Goal: Information Seeking & Learning: Learn about a topic

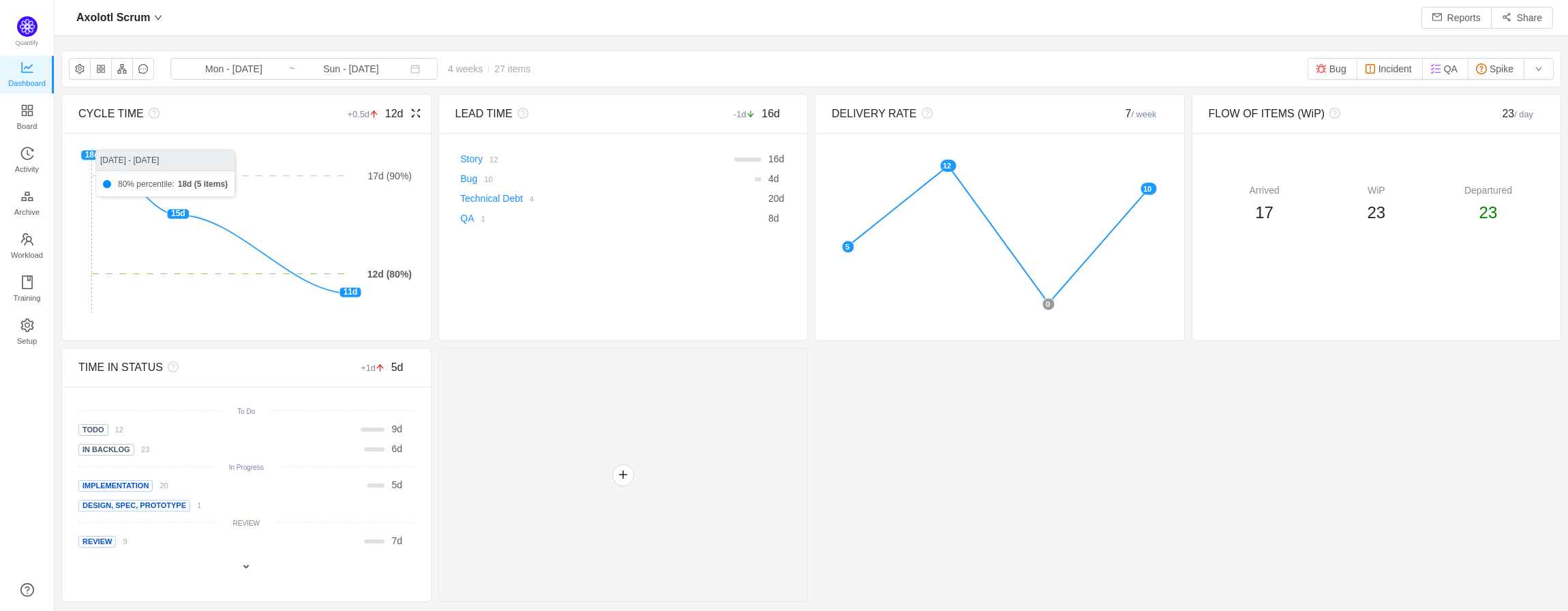
scroll to position [591, 1483]
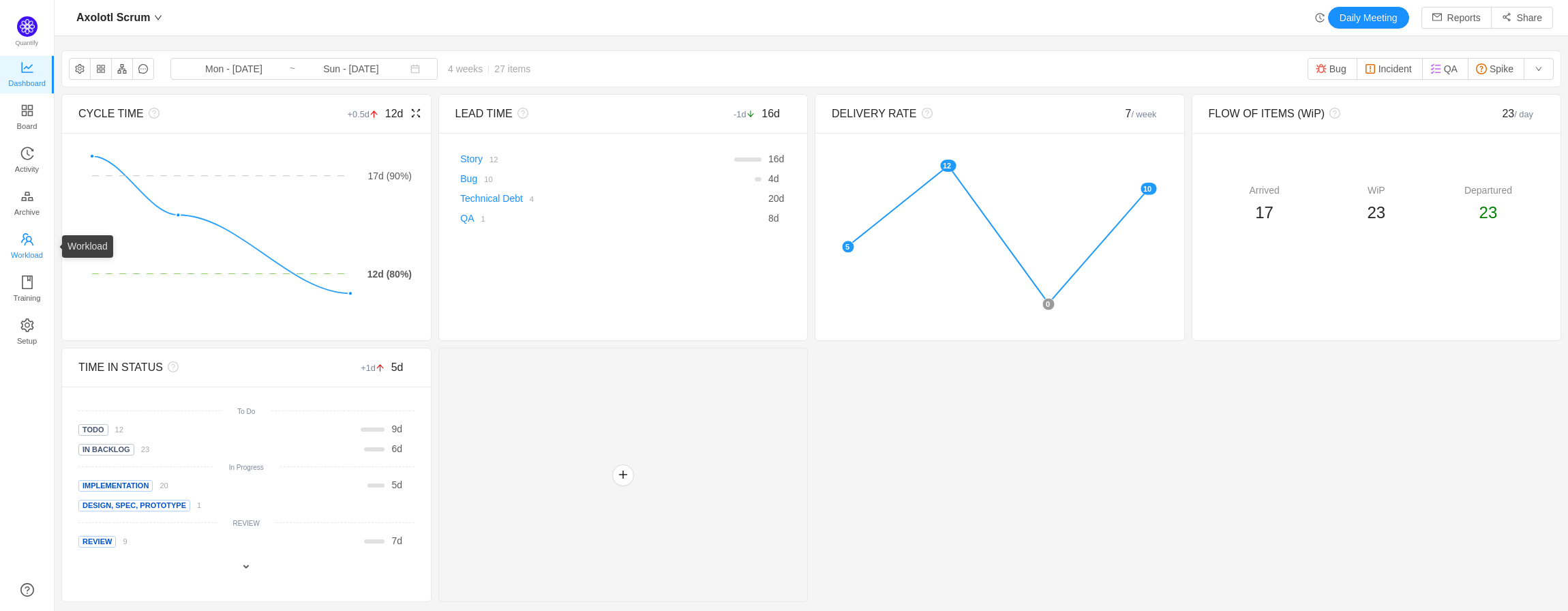
click at [35, 243] on span "Workload" at bounding box center [27, 255] width 32 height 27
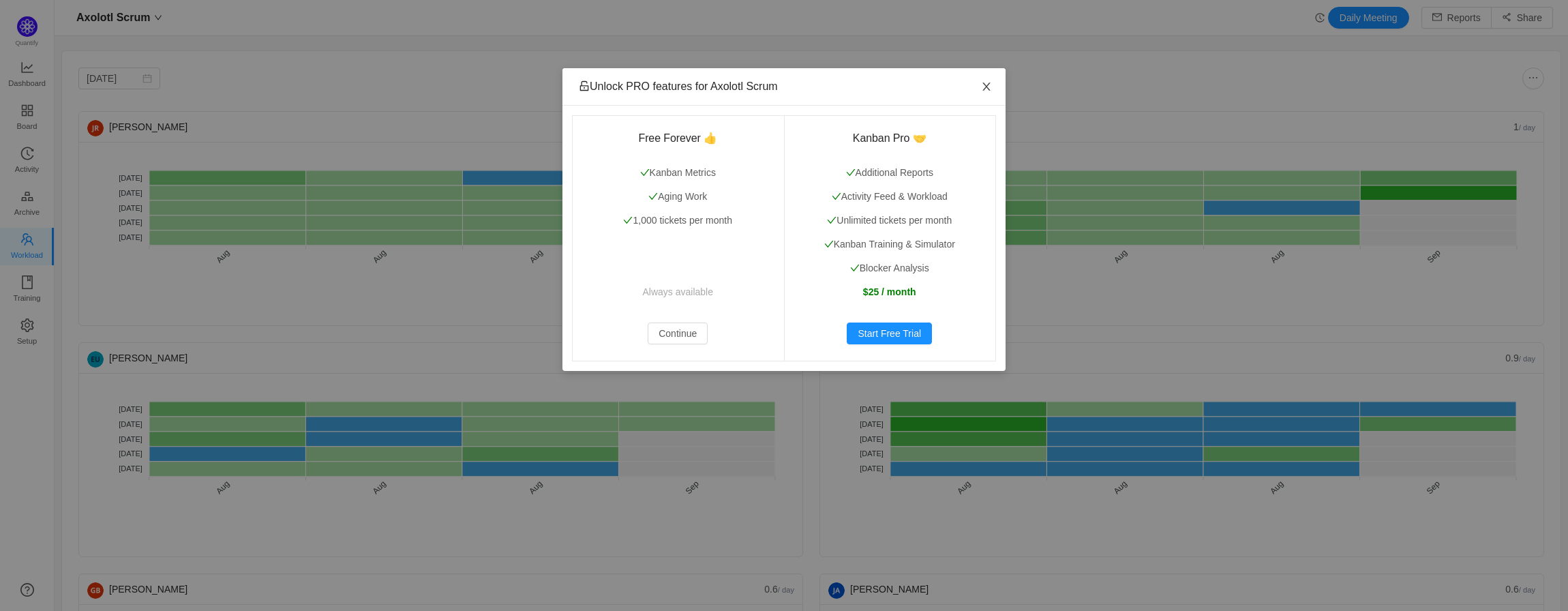
click at [988, 83] on icon "icon: close" at bounding box center [986, 86] width 11 height 11
click at [990, 84] on icon "icon: close" at bounding box center [986, 86] width 8 height 8
click at [986, 86] on icon "icon: close" at bounding box center [986, 86] width 8 height 8
click at [694, 337] on button "Continue" at bounding box center [678, 333] width 60 height 22
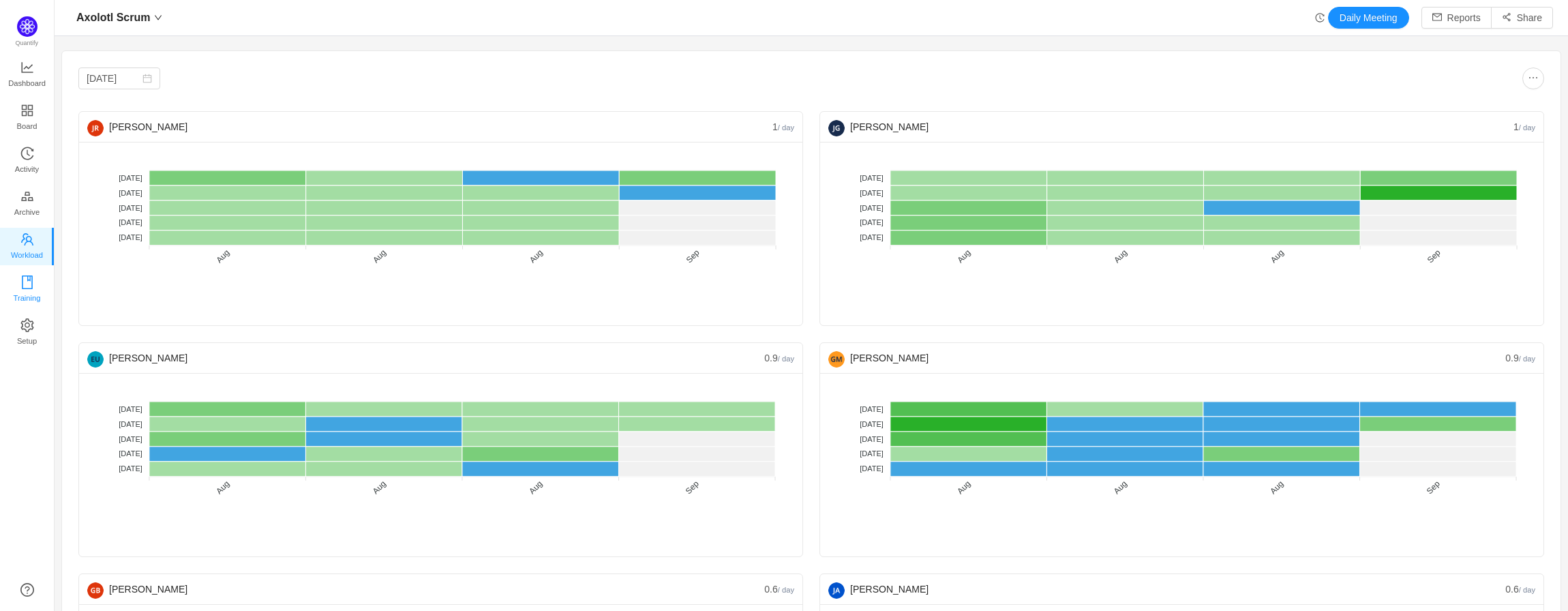
click at [0, 0] on div "Unlock PRO features for Axolotl Scrum Free Forever 👍 Kanban Metrics Aging Work …" at bounding box center [0, 0] width 0 height 0
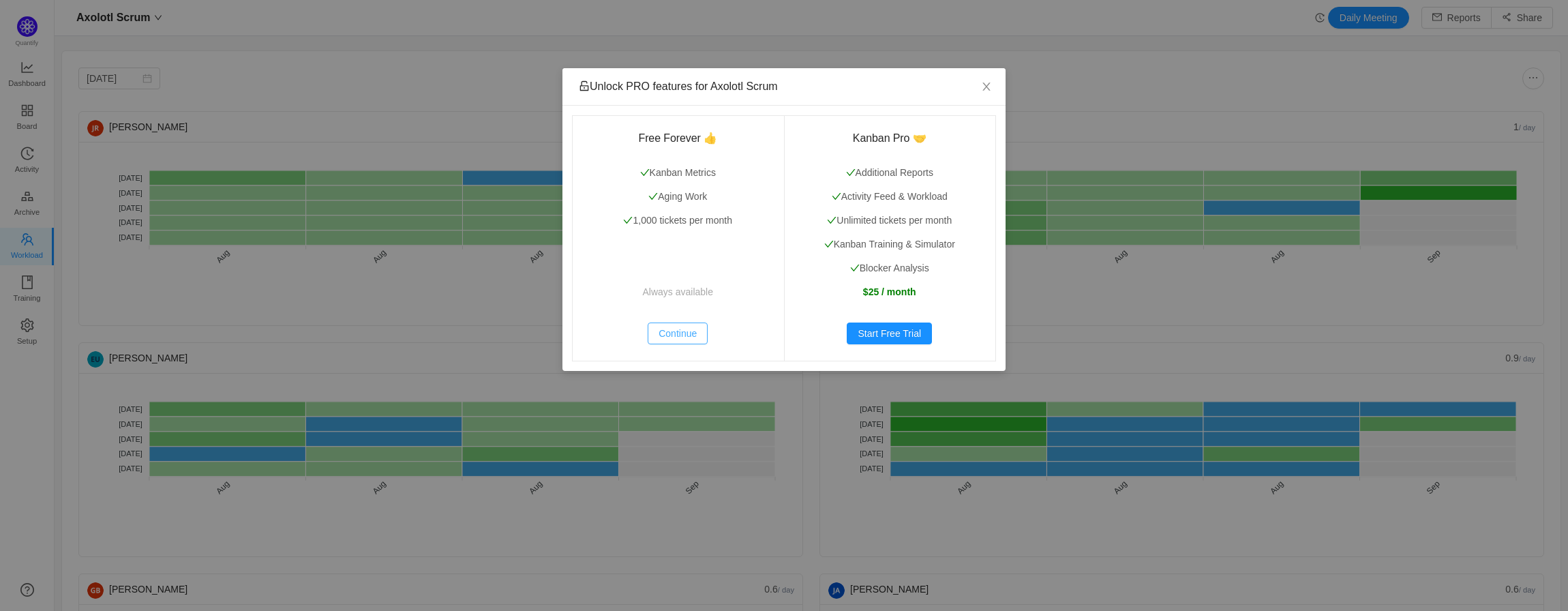
drag, startPoint x: 680, startPoint y: 331, endPoint x: 533, endPoint y: 326, distance: 147.1
click at [680, 331] on button "Continue" at bounding box center [678, 333] width 60 height 22
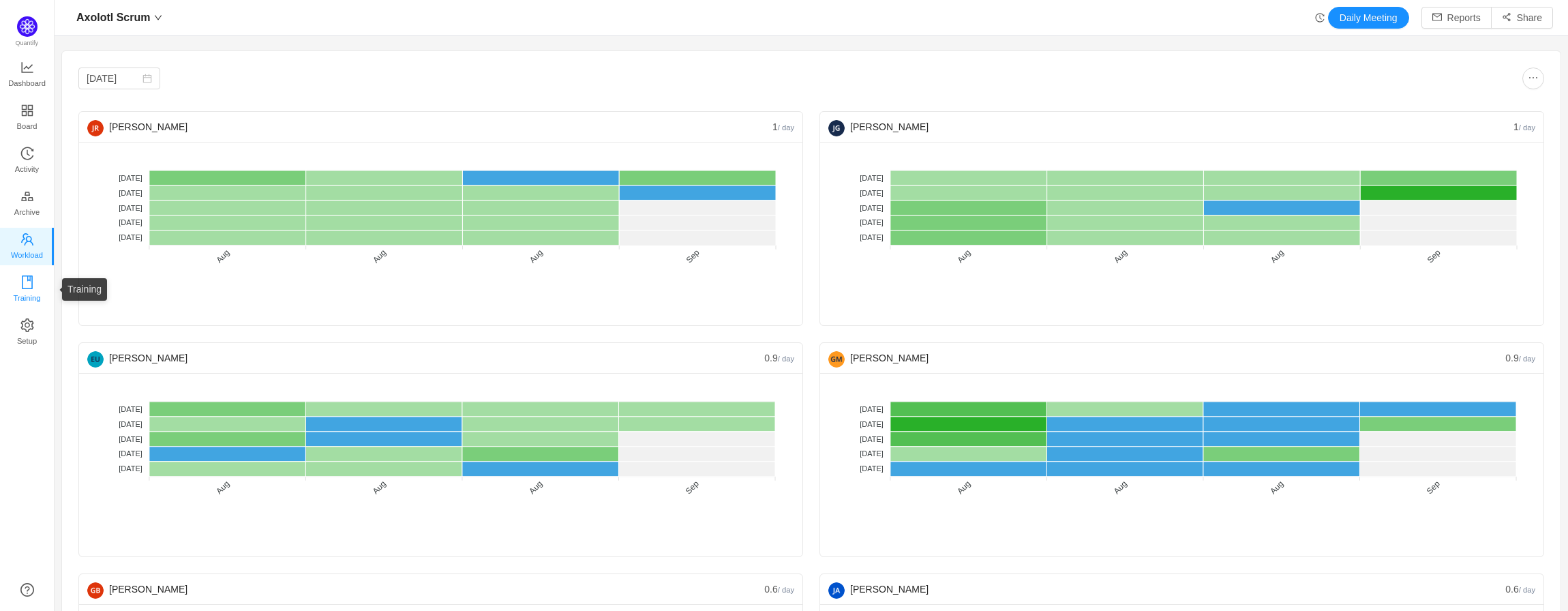
click at [36, 298] on span "Training" at bounding box center [26, 298] width 27 height 27
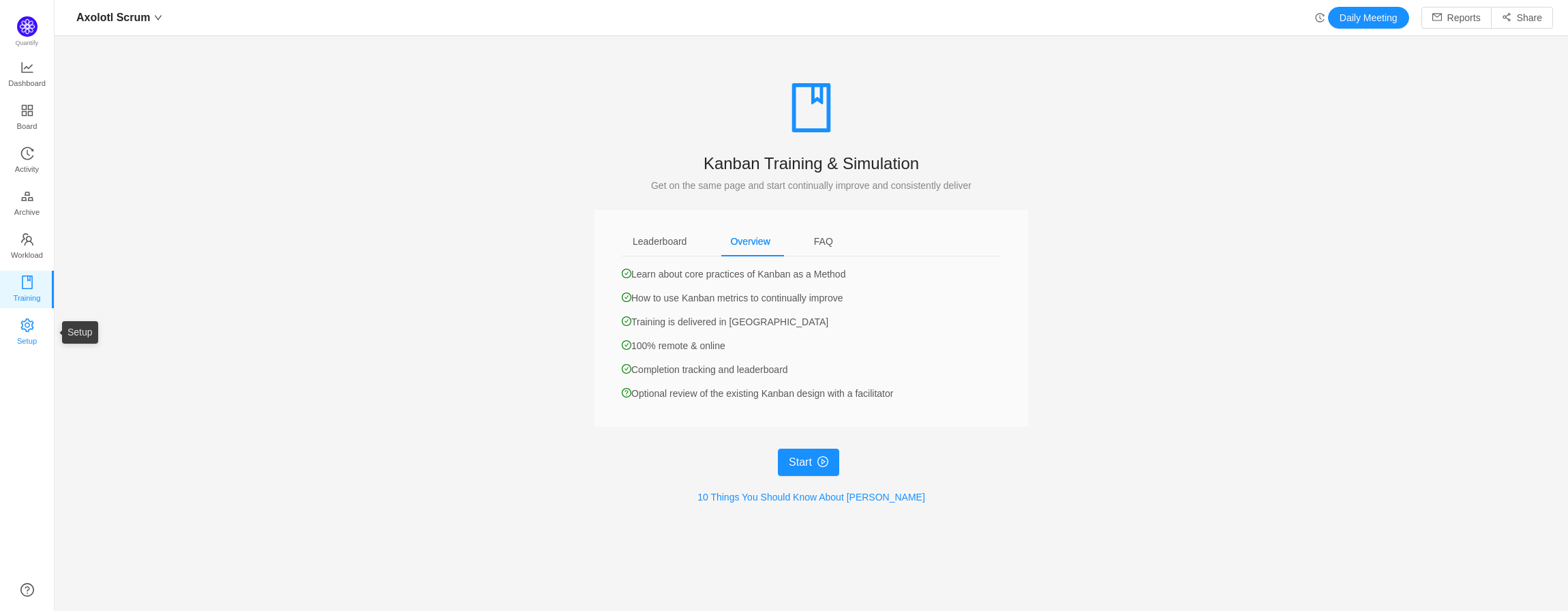
click at [33, 337] on span "Setup" at bounding box center [27, 340] width 20 height 27
click at [34, 195] on link "Archive" at bounding box center [27, 204] width 14 height 27
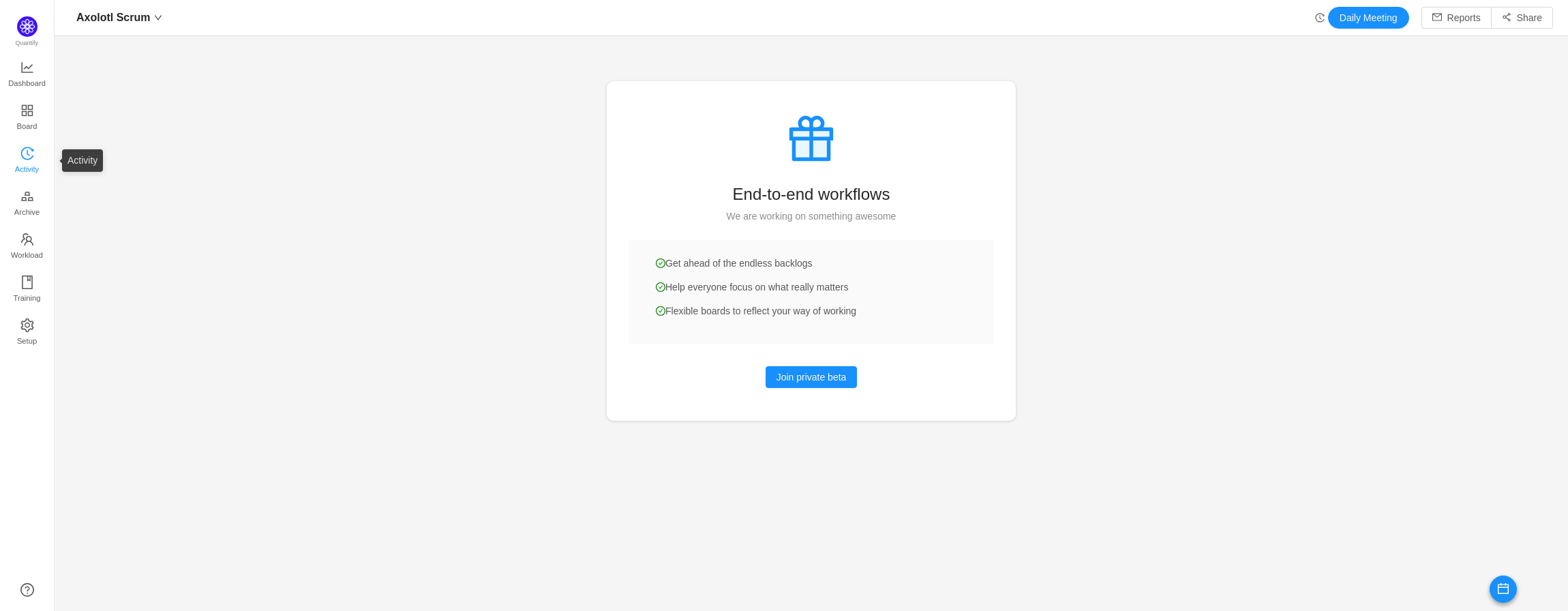
click at [35, 163] on span "Activity" at bounding box center [27, 169] width 24 height 27
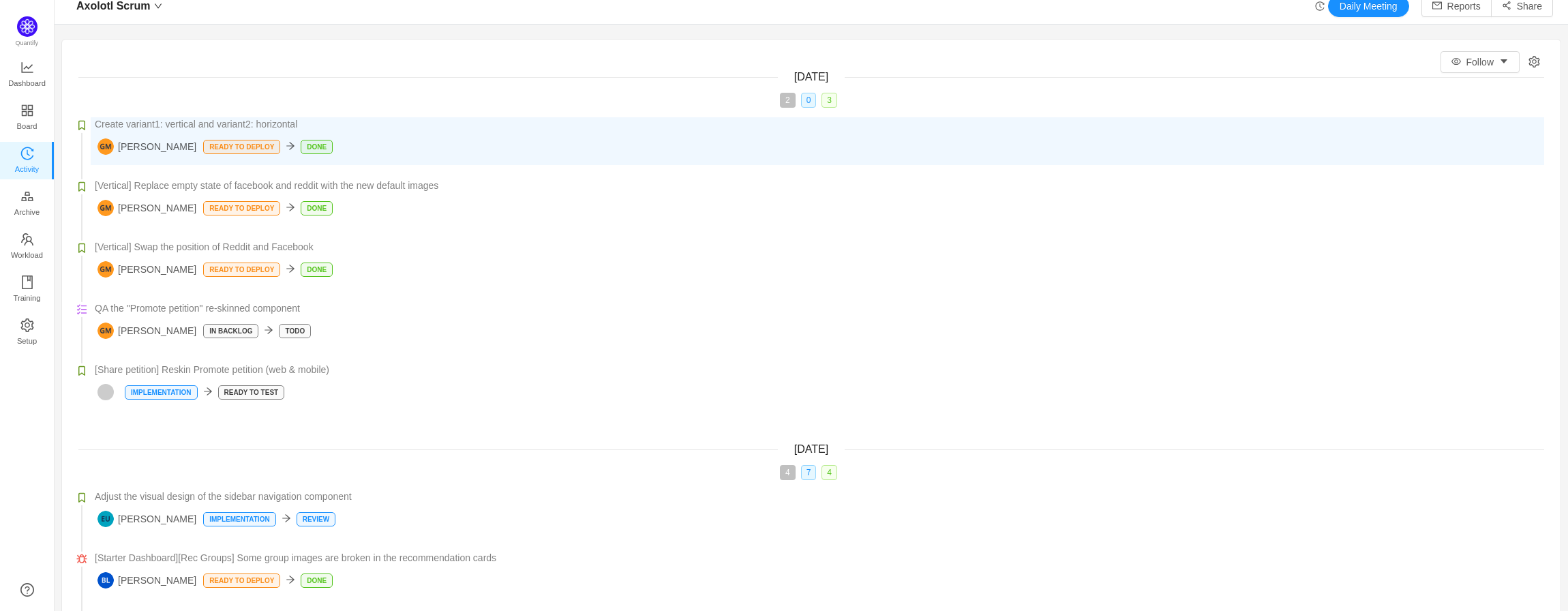
scroll to position [23, 0]
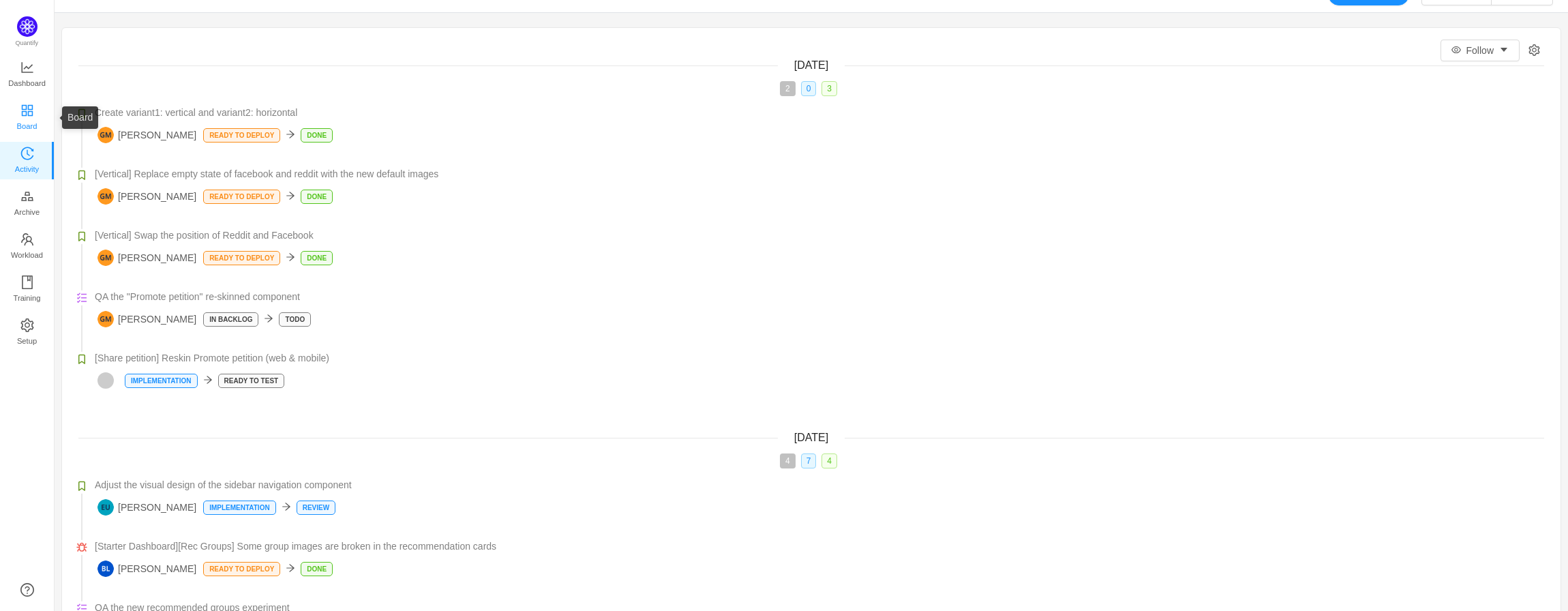
click at [24, 119] on span "Board" at bounding box center [27, 126] width 20 height 27
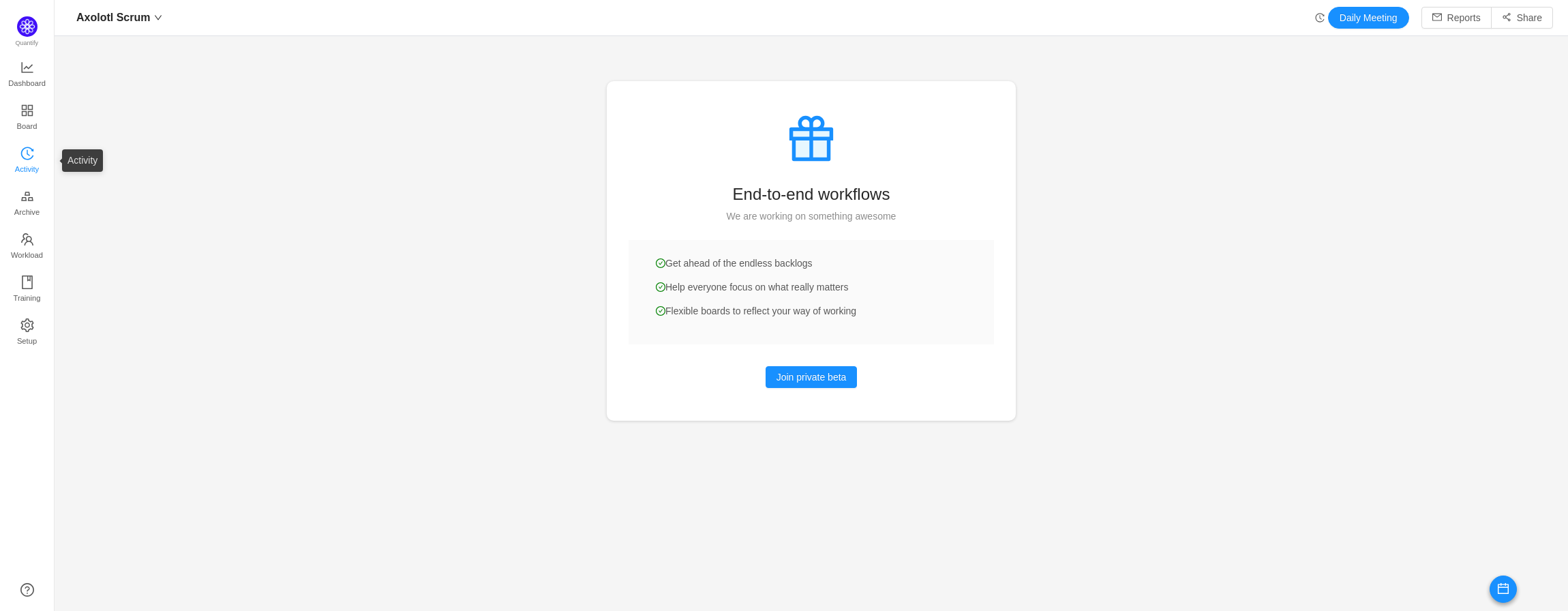
click at [26, 153] on icon "icon: history" at bounding box center [27, 153] width 14 height 14
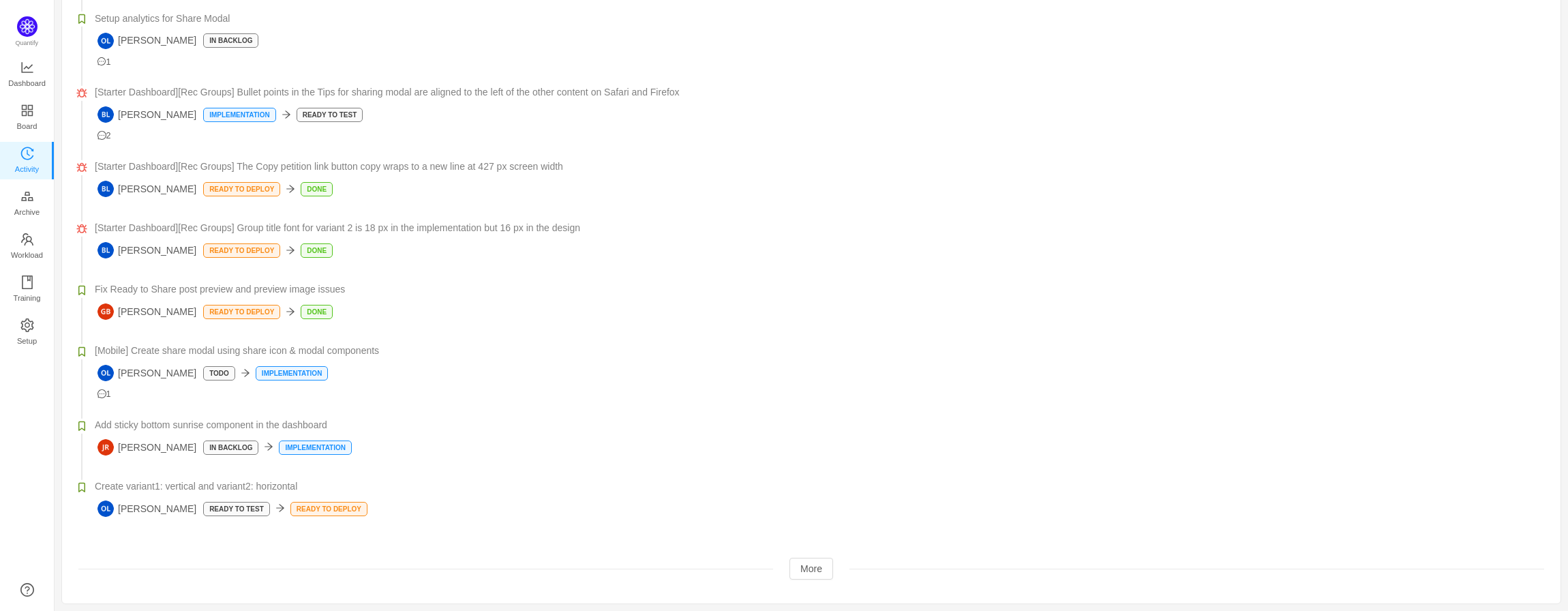
scroll to position [1686, 0]
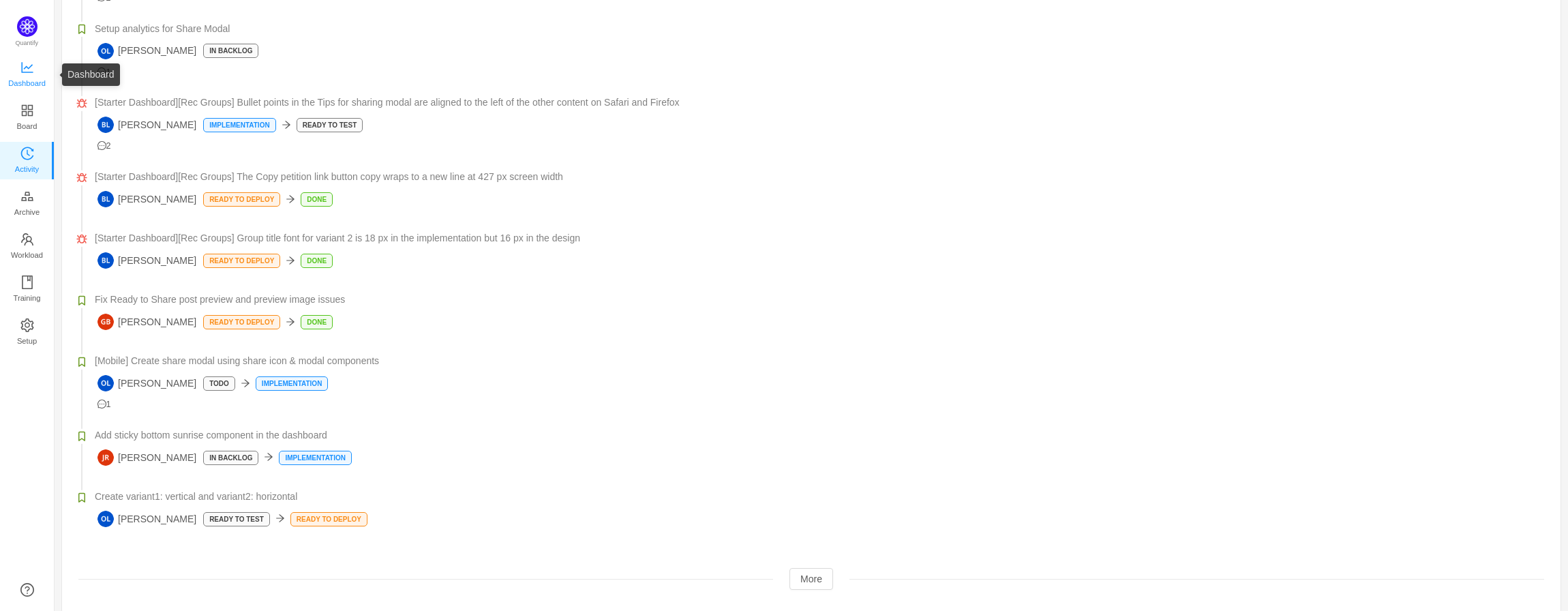
click at [27, 75] on span "Dashboard" at bounding box center [27, 83] width 38 height 27
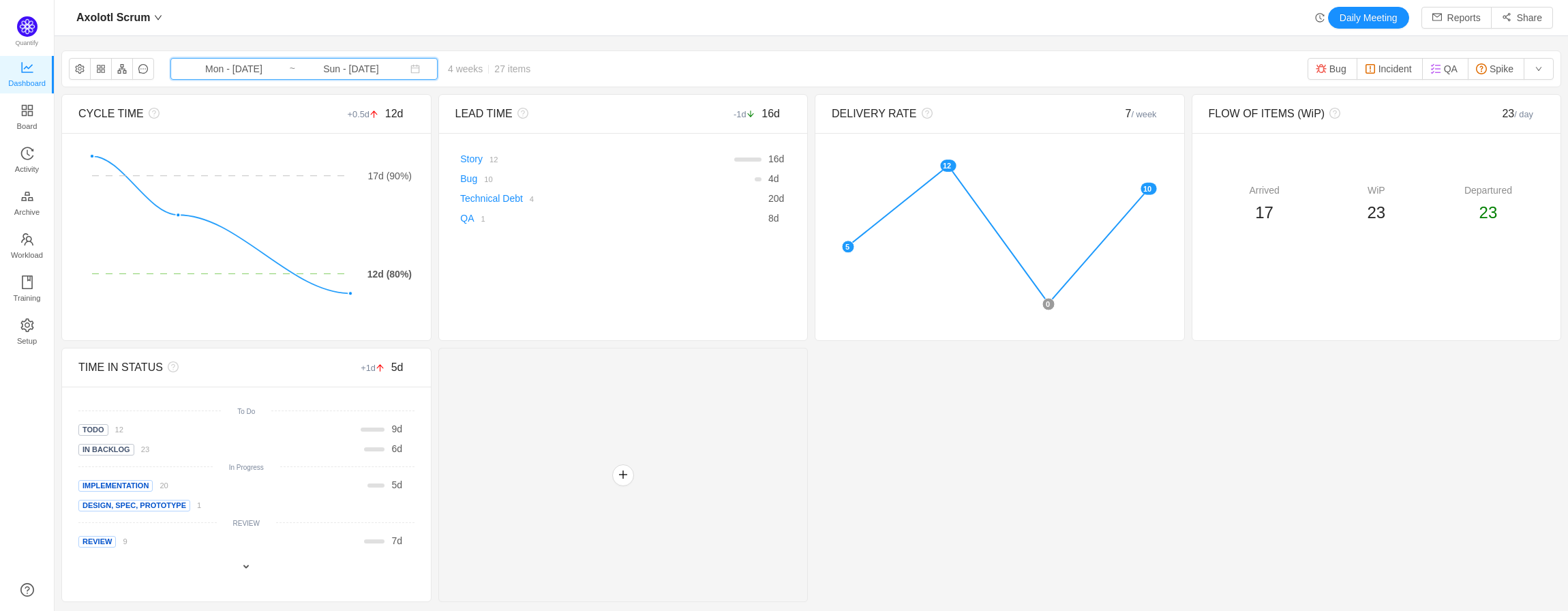
click at [437, 75] on span "Mon - [DATE] ~ Sun - [DATE]" at bounding box center [304, 68] width 268 height 22
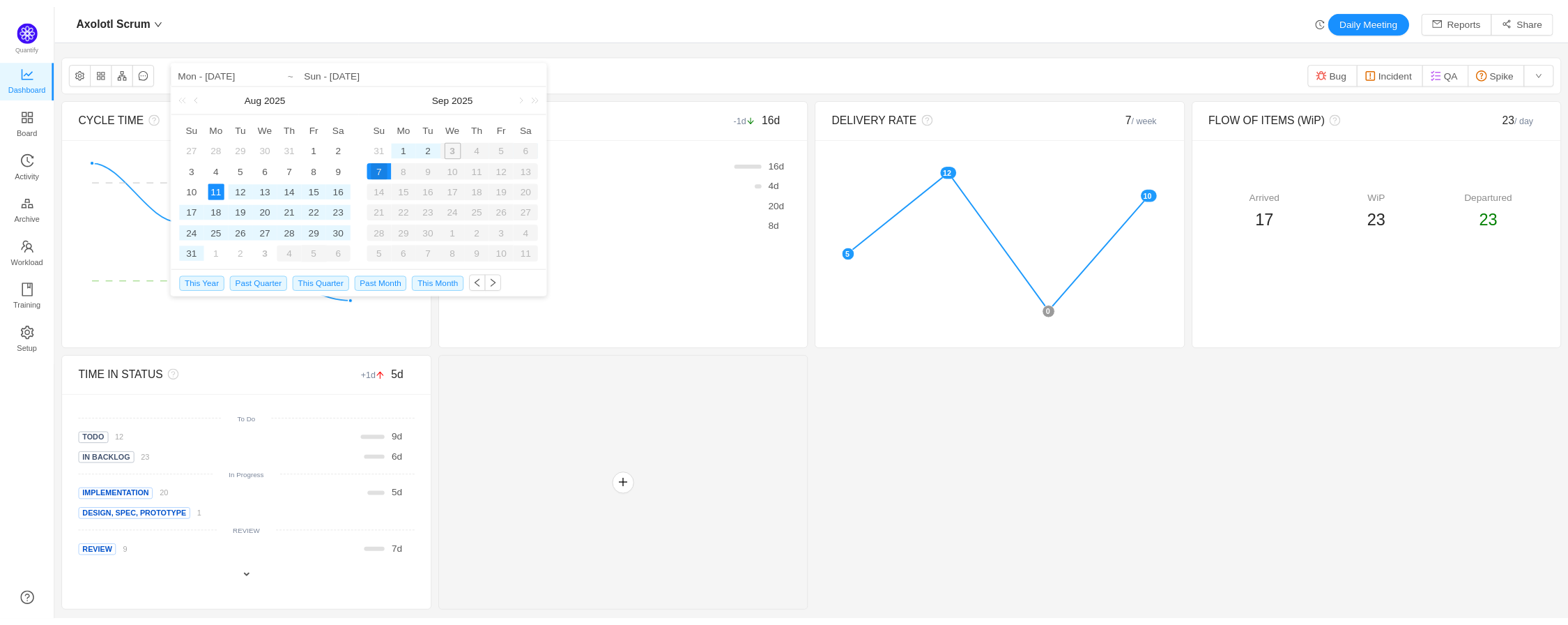
scroll to position [604, 1481]
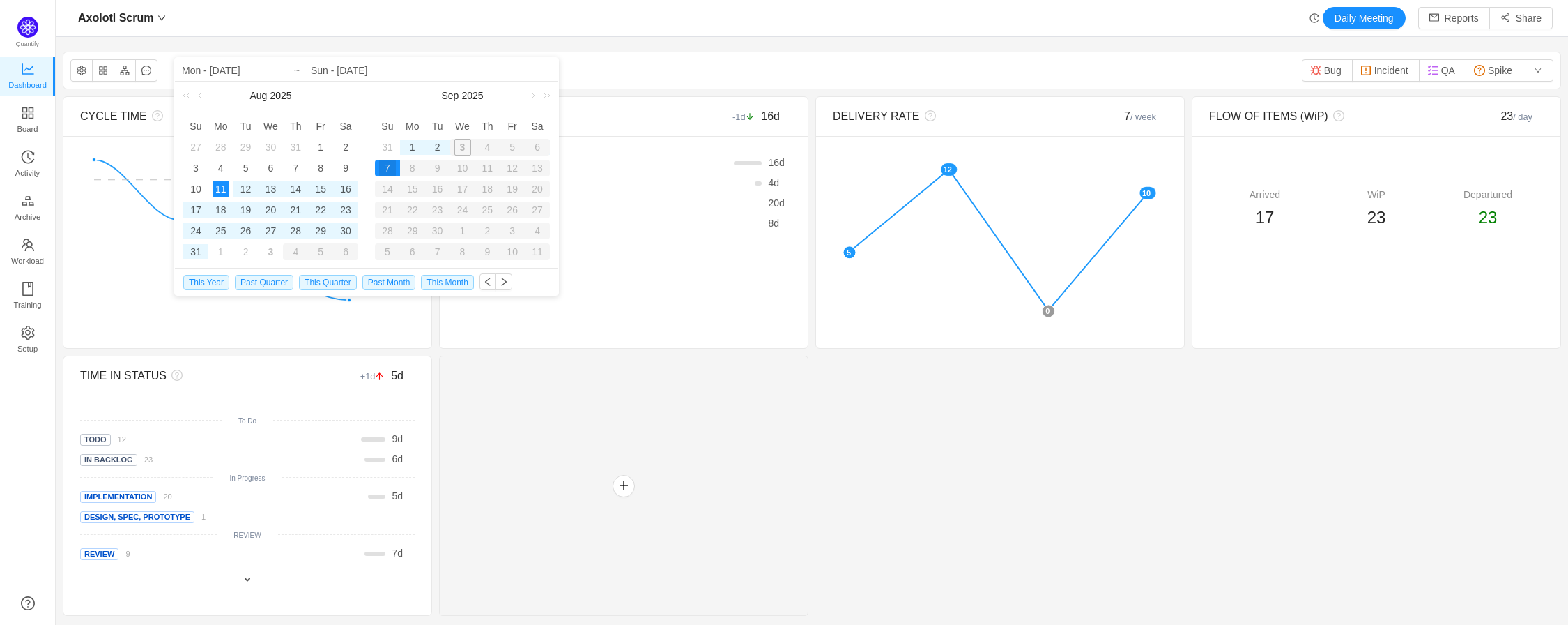
click at [893, 499] on div "CYCLE TIME +0.5d 12d There are no delivered work items in the selected period P…" at bounding box center [812, 356] width 1498 height 520
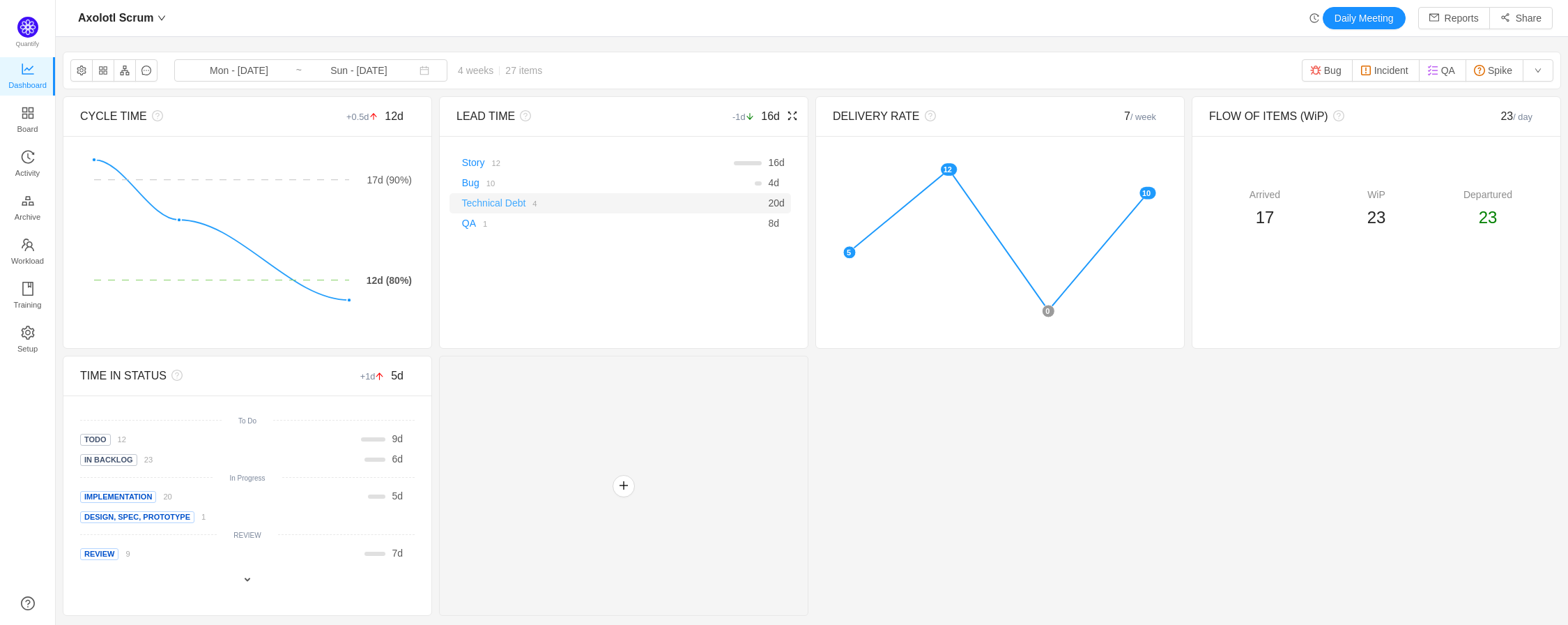
click at [503, 206] on link "Technical Debt" at bounding box center [493, 203] width 64 height 12
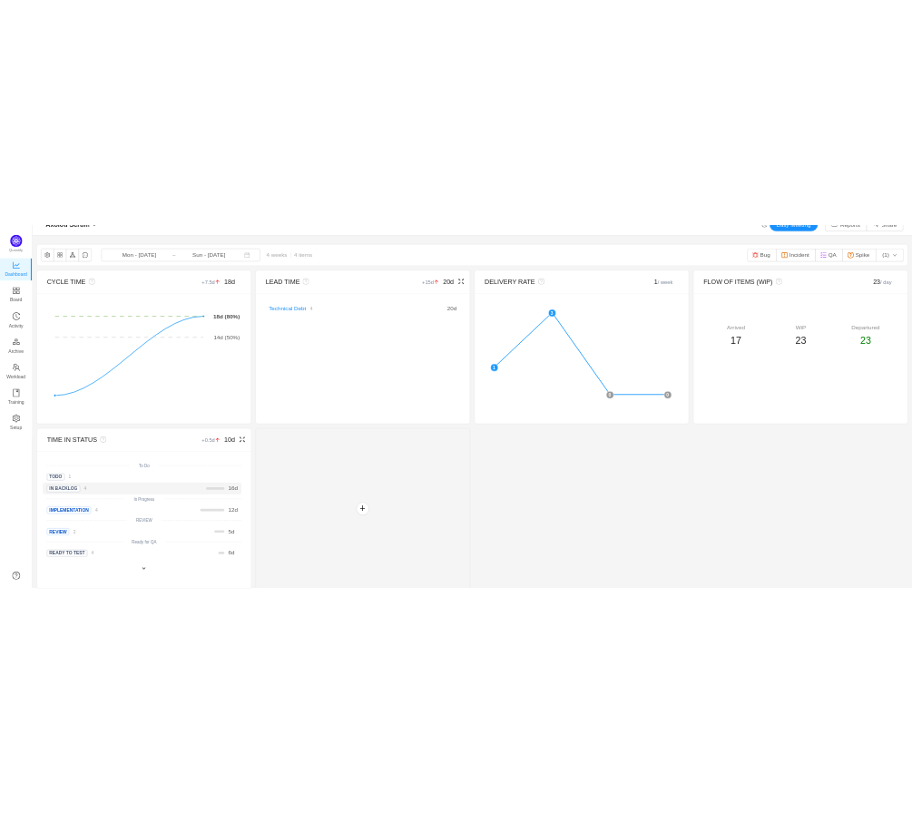
scroll to position [35, 0]
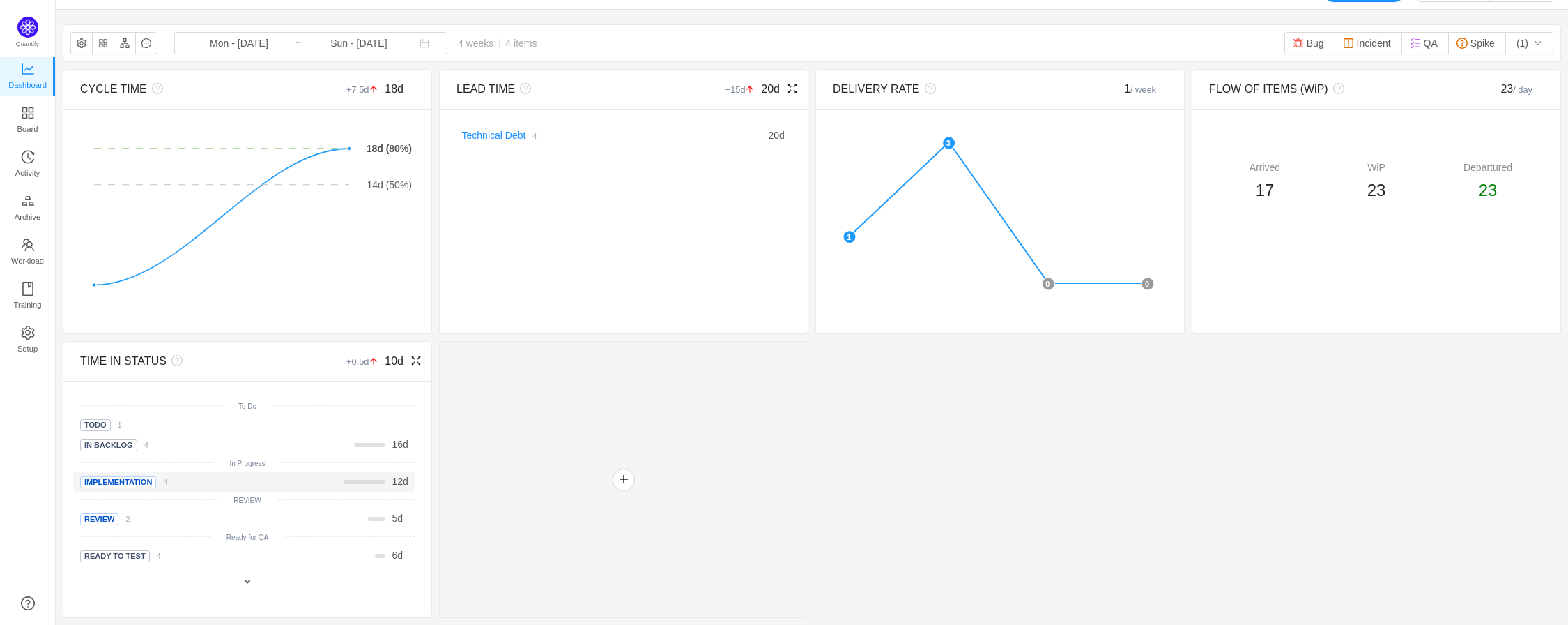
click at [132, 486] on span "Implementation" at bounding box center [118, 482] width 76 height 12
click at [211, 485] on div "Implementation 4" at bounding box center [149, 481] width 139 height 15
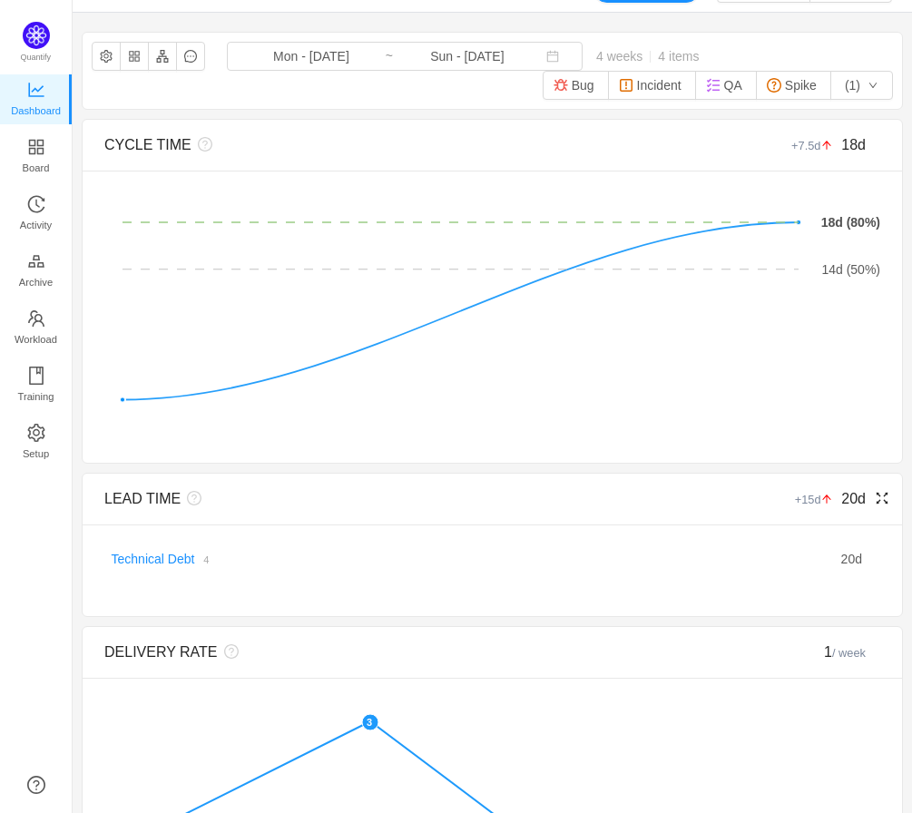
scroll to position [813, 839]
